Goal: Transaction & Acquisition: Purchase product/service

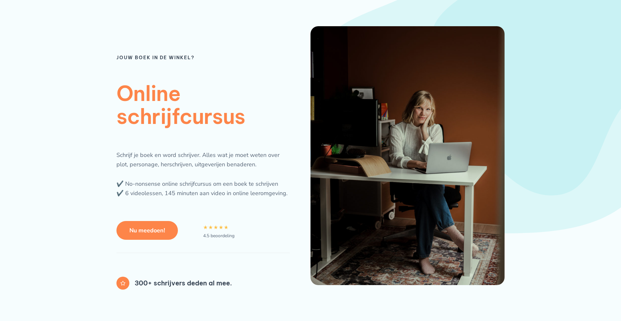
scroll to position [29, 0]
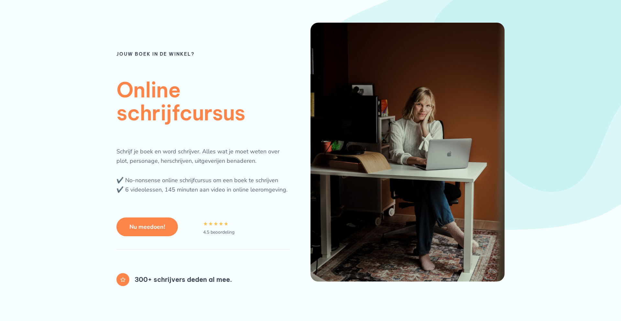
click at [156, 231] on link "Nu meedoen!" at bounding box center [146, 226] width 61 height 19
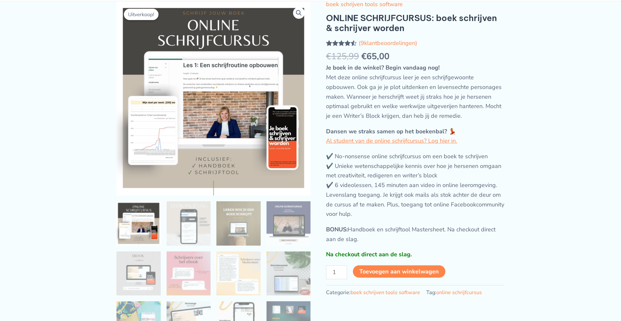
scroll to position [35, 0]
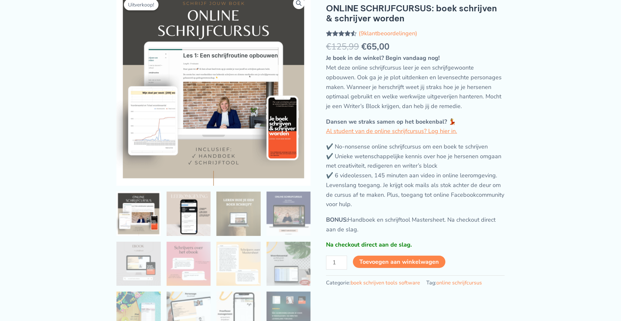
click at [187, 227] on img at bounding box center [188, 213] width 44 height 44
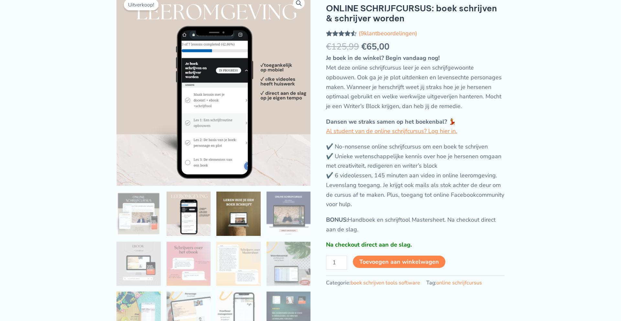
click at [234, 223] on img at bounding box center [238, 213] width 44 height 44
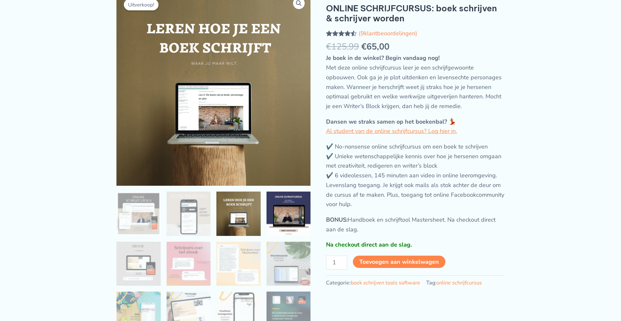
click at [287, 222] on img at bounding box center [288, 213] width 44 height 44
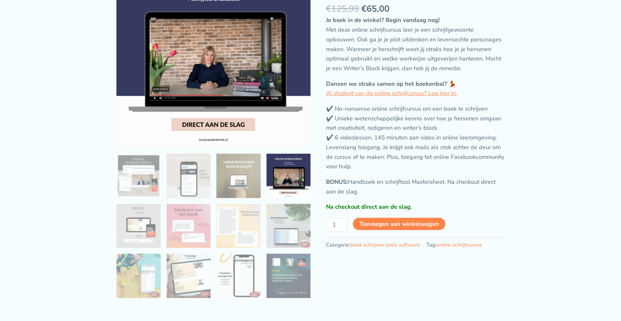
scroll to position [87, 0]
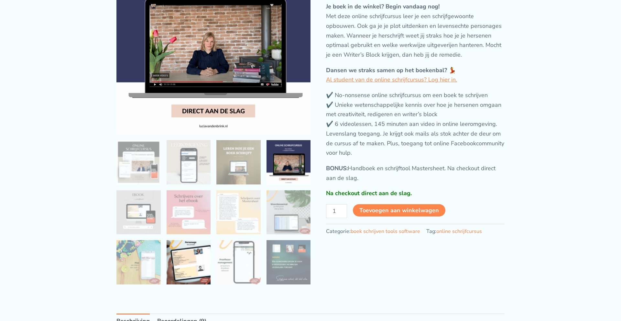
click at [201, 246] on img at bounding box center [188, 262] width 44 height 44
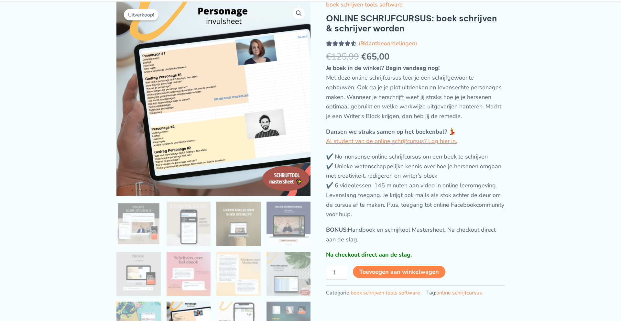
scroll to position [13, 0]
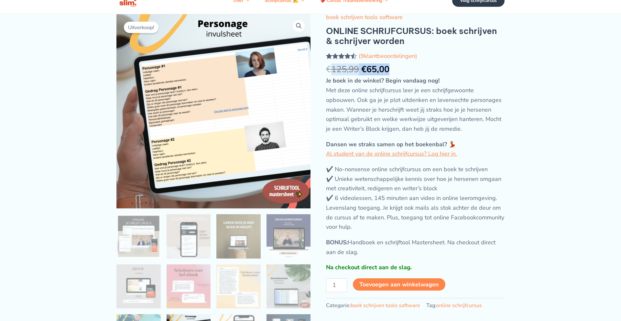
drag, startPoint x: 394, startPoint y: 65, endPoint x: 330, endPoint y: 66, distance: 64.3
click at [330, 66] on p "€ 125,99 Oorspronkelijke prijs was: €125,99. € 65,00 Huidige prijs is: €65,00." at bounding box center [415, 70] width 178 height 10
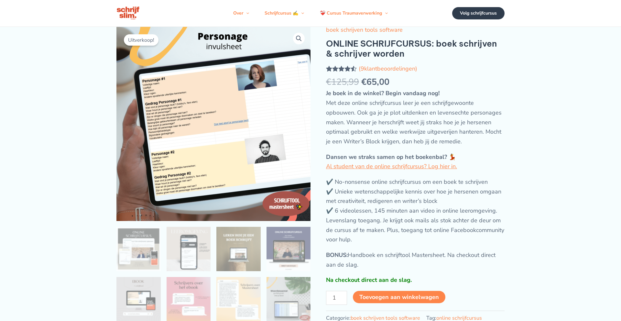
click at [482, 186] on p "✔️ No-nonsense online schrijfcursus om een boek te schrijven ✔️ Unieke wetensch…" at bounding box center [415, 210] width 178 height 67
click at [401, 295] on button "Toevoegen aan winkelwagen" at bounding box center [399, 297] width 93 height 13
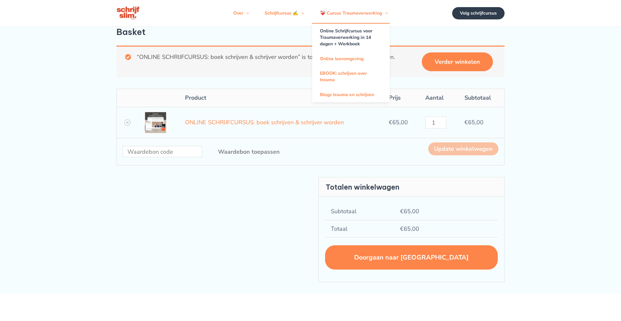
click at [346, 30] on link "Online Schrijfcursus voor Traumaverwerking in 14 dagen + Werkboek" at bounding box center [351, 38] width 78 height 28
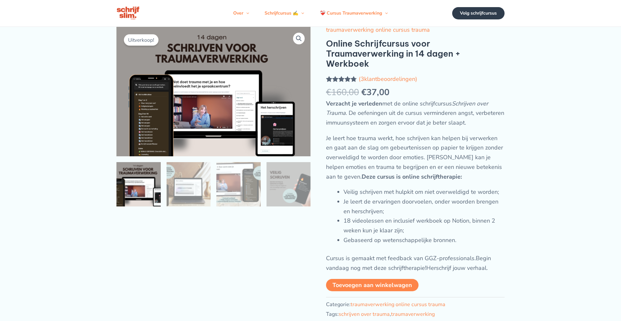
scroll to position [0, 0]
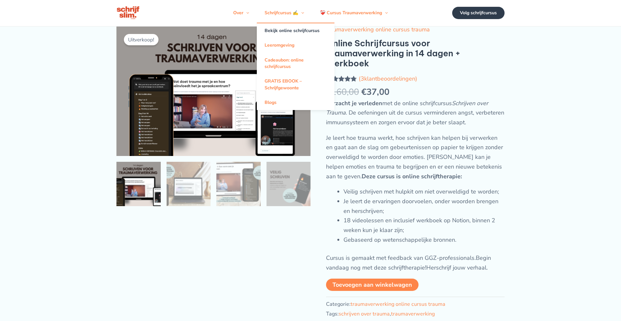
click at [288, 34] on link "Bekijk online schrijfcursus" at bounding box center [296, 30] width 78 height 15
